Goal: Information Seeking & Learning: Learn about a topic

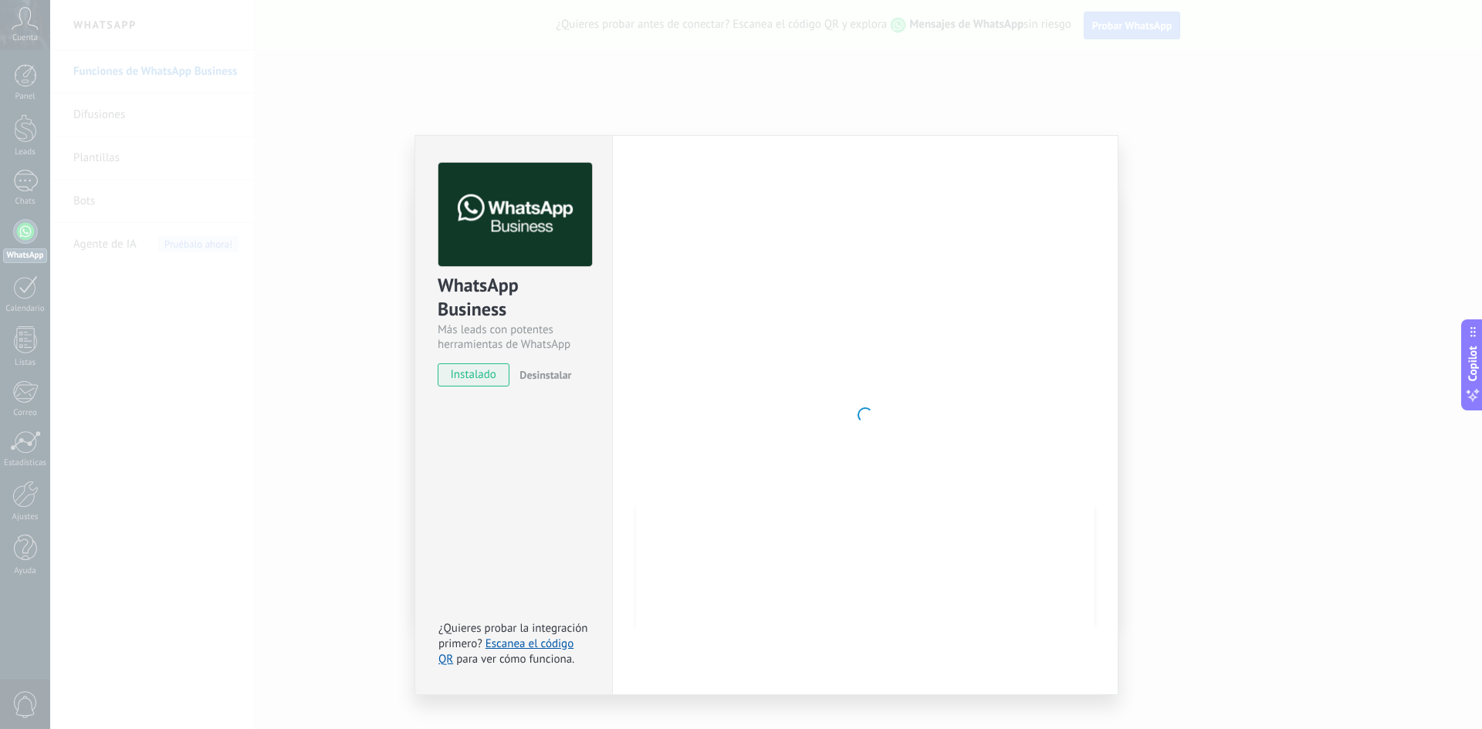
click at [1162, 131] on div "WhatsApp Business Más leads con potentes herramientas de WhatsApp instalado Des…" at bounding box center [766, 364] width 1432 height 729
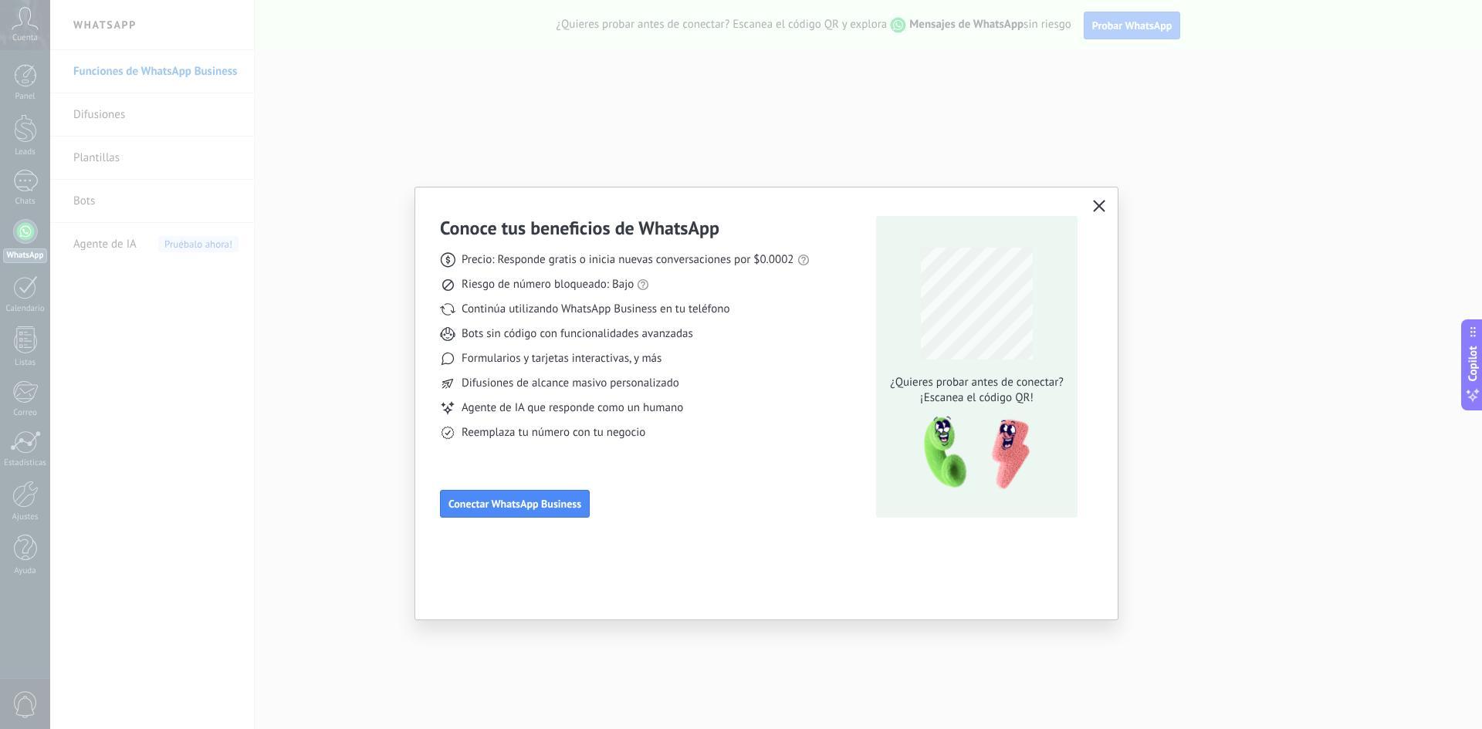
click at [1101, 207] on icon "button" at bounding box center [1099, 206] width 12 height 12
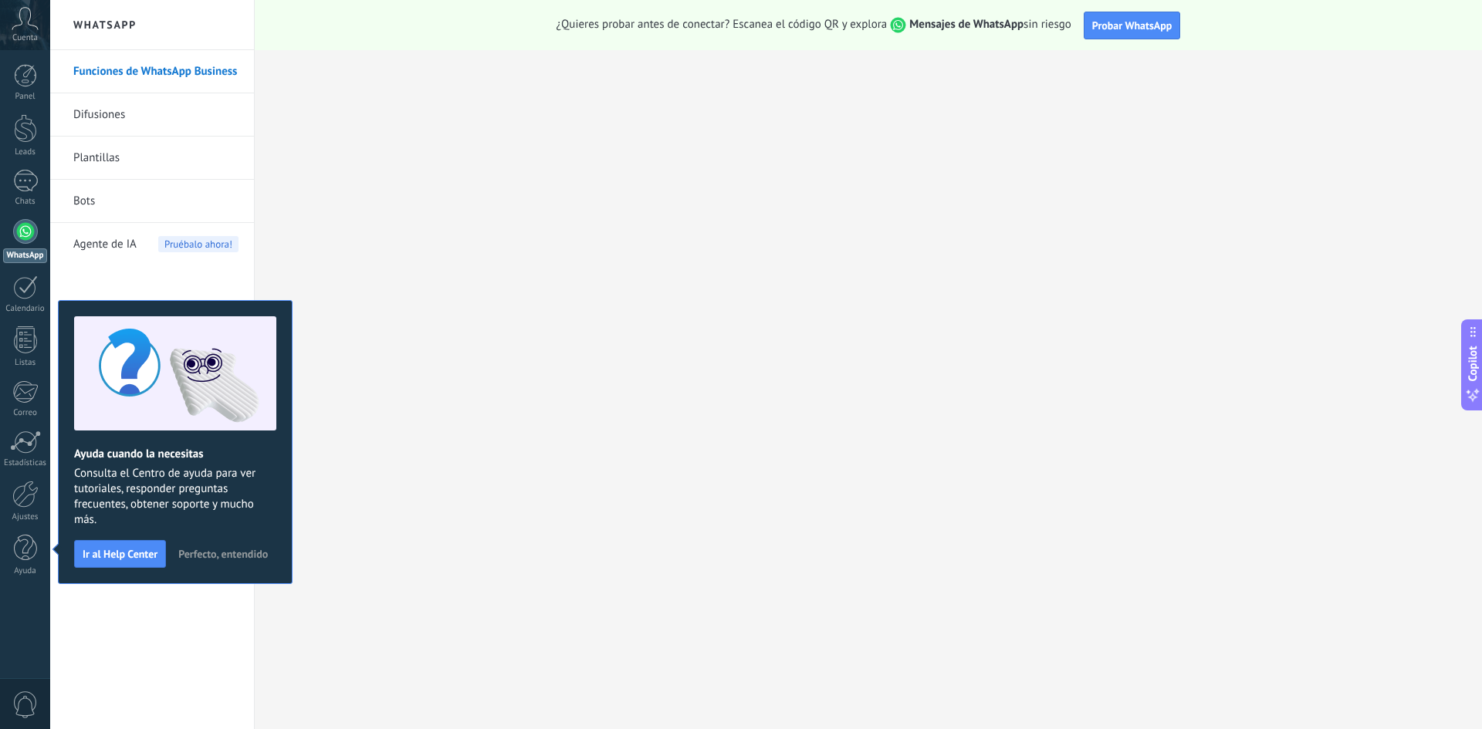
click at [154, 68] on link "Funciones de WhatsApp Business" at bounding box center [155, 71] width 165 height 43
